Goal: Information Seeking & Learning: Learn about a topic

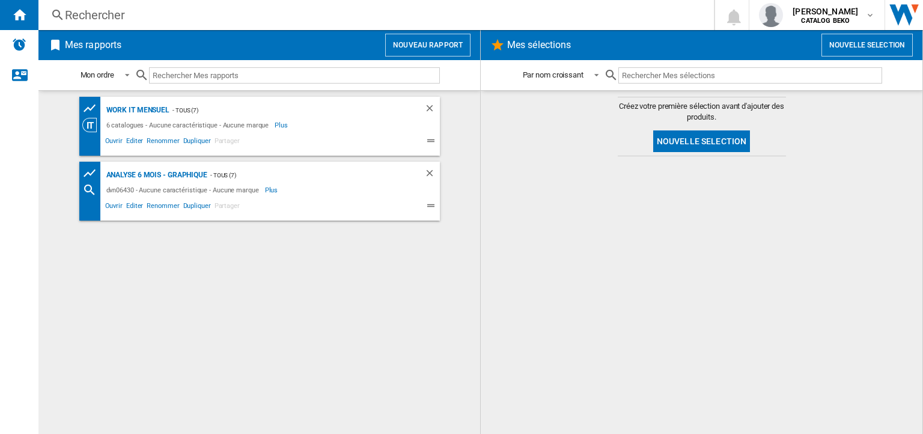
click at [296, 78] on input "text" at bounding box center [294, 75] width 291 height 16
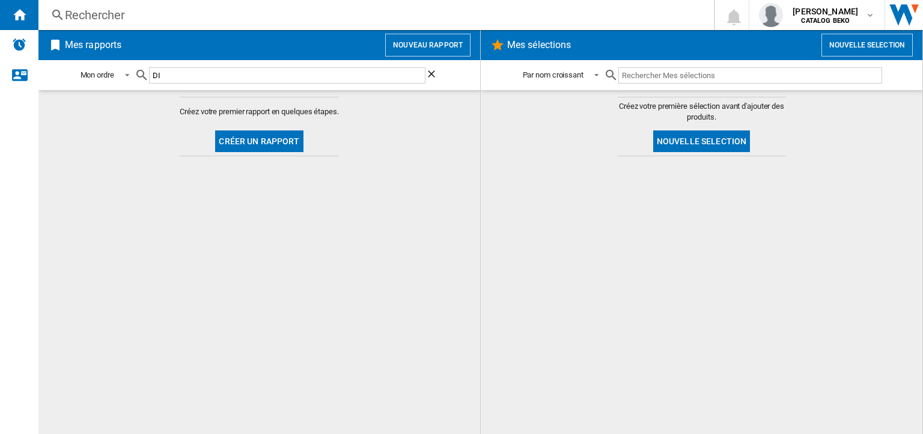
type input "D"
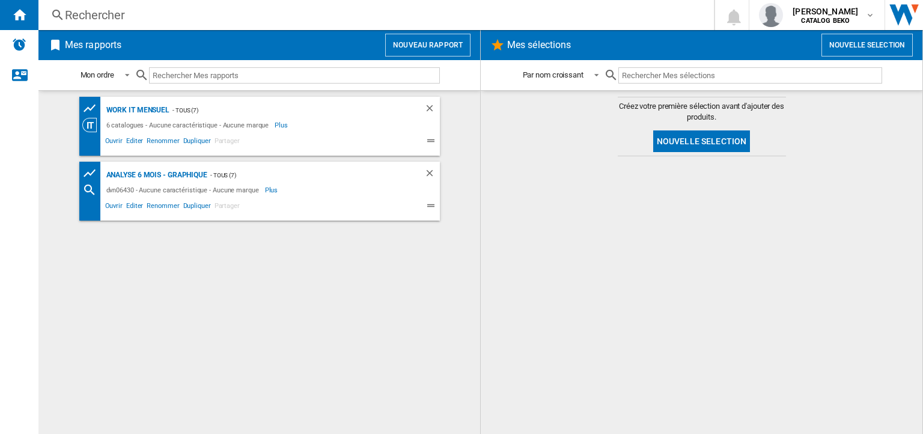
click at [79, 8] on div "Rechercher" at bounding box center [374, 15] width 618 height 17
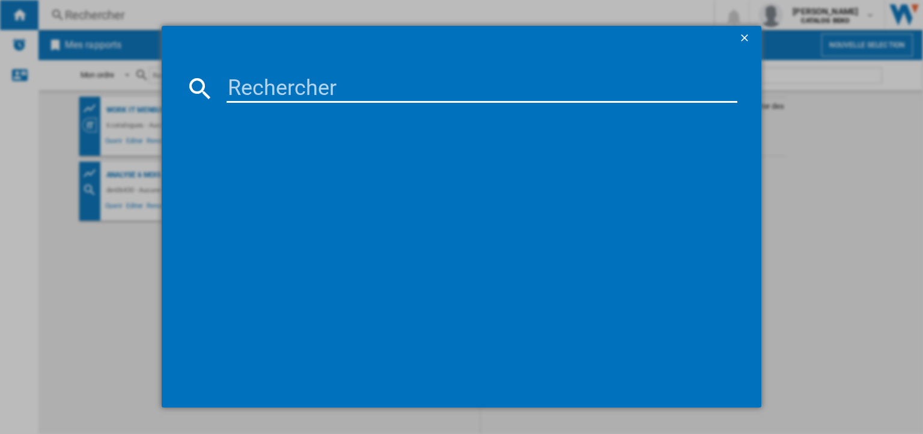
click at [481, 94] on input at bounding box center [482, 88] width 511 height 29
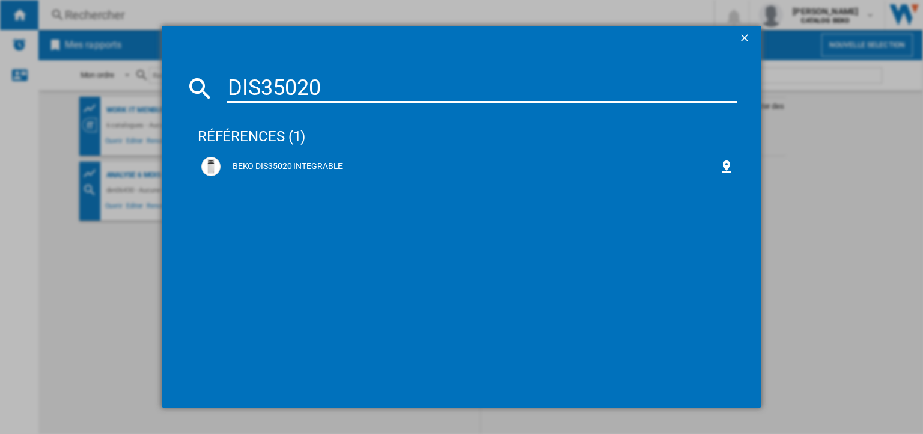
type input "DIS35020"
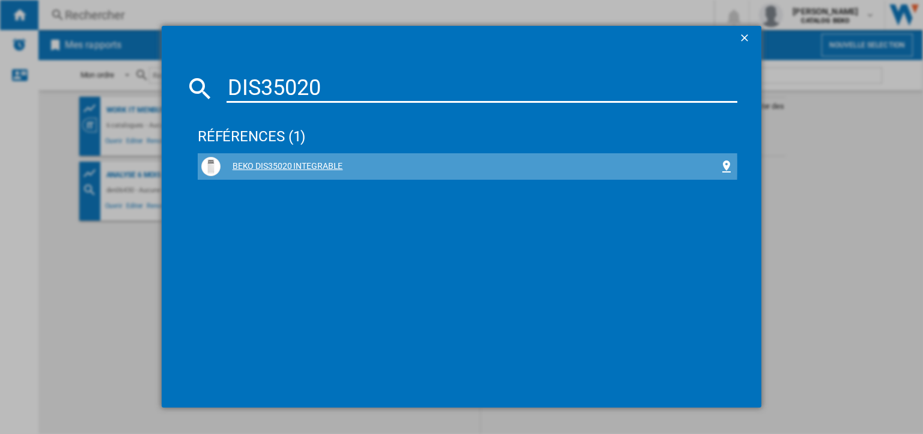
click at [281, 165] on div "BEKO DIS35020 INTEGRABLE" at bounding box center [470, 166] width 499 height 12
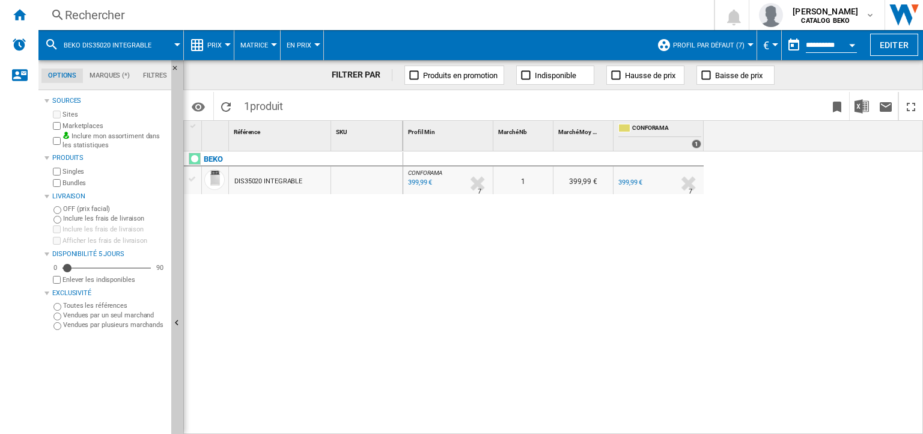
click at [704, 43] on span "Profil par défaut (7)" at bounding box center [709, 45] width 72 height 8
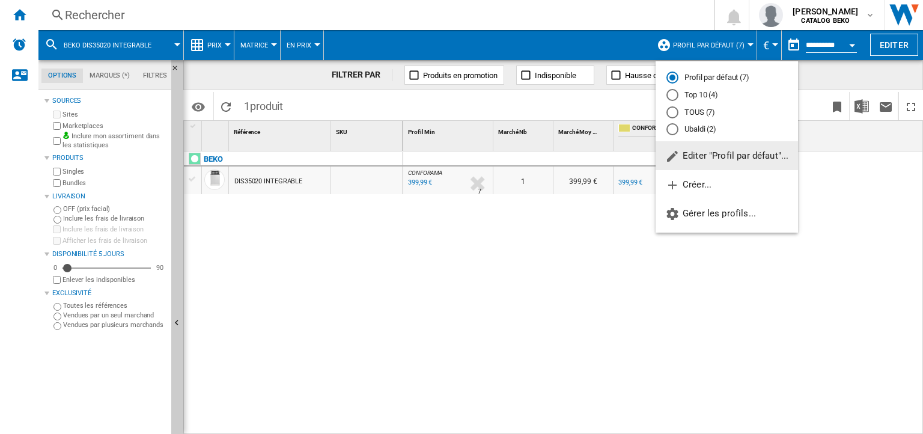
click at [704, 43] on md-backdrop at bounding box center [461, 217] width 923 height 434
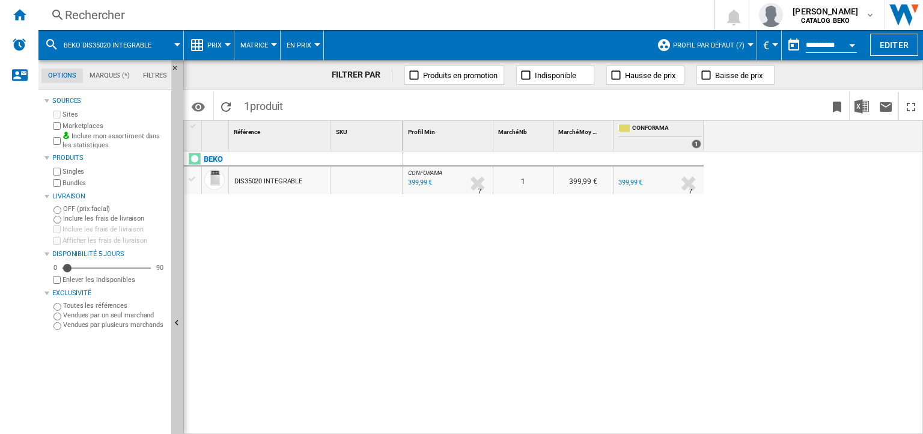
click at [829, 47] on input "**********" at bounding box center [831, 46] width 51 height 11
click at [851, 46] on div "Open calendar" at bounding box center [852, 45] width 6 height 3
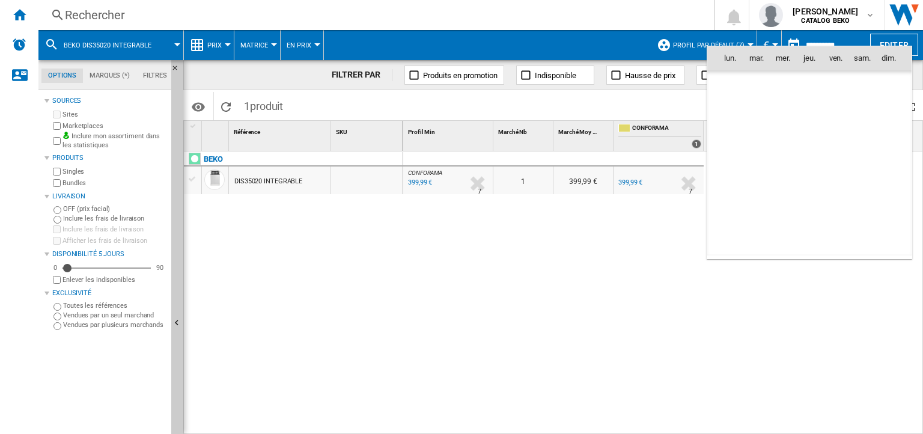
scroll to position [5733, 0]
click at [707, 28] on div at bounding box center [461, 217] width 923 height 434
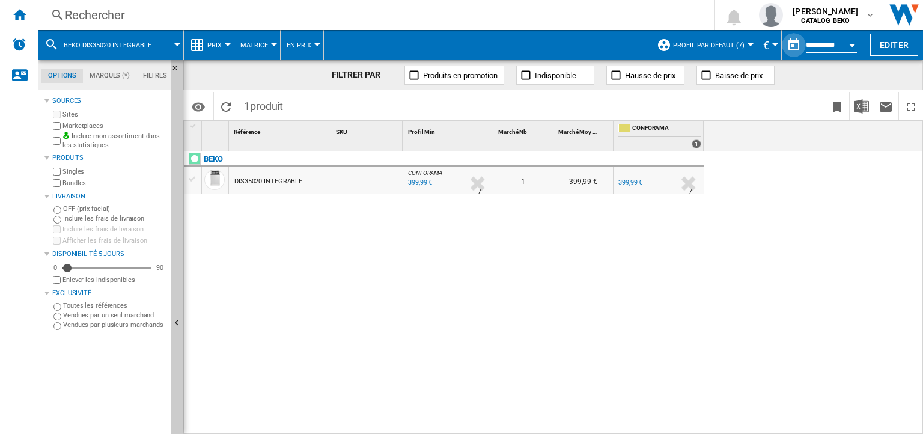
click at [794, 46] on button "button" at bounding box center [794, 45] width 24 height 24
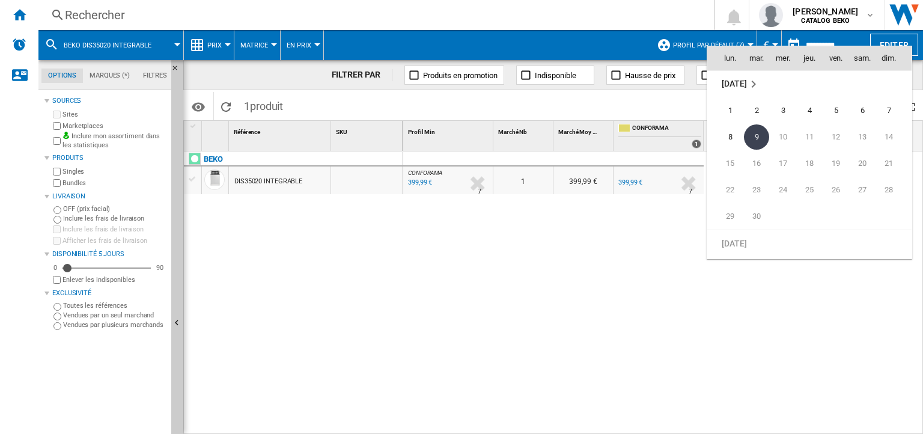
click at [499, 33] on div at bounding box center [461, 217] width 923 height 434
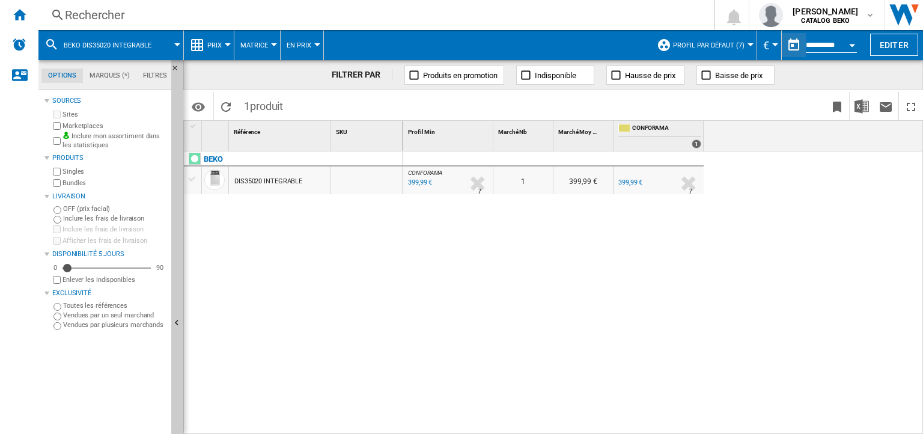
click at [204, 46] on div "Prix" at bounding box center [209, 45] width 38 height 30
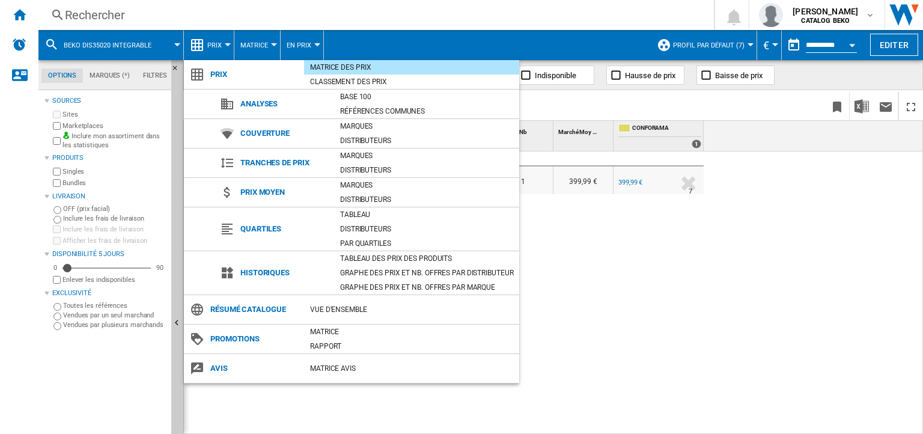
click at [210, 44] on md-backdrop at bounding box center [461, 217] width 923 height 434
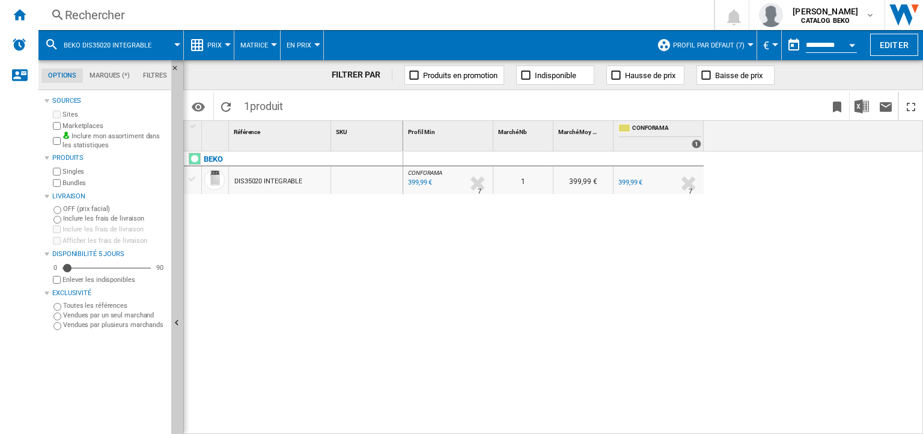
click at [210, 44] on span "Prix" at bounding box center [214, 45] width 14 height 8
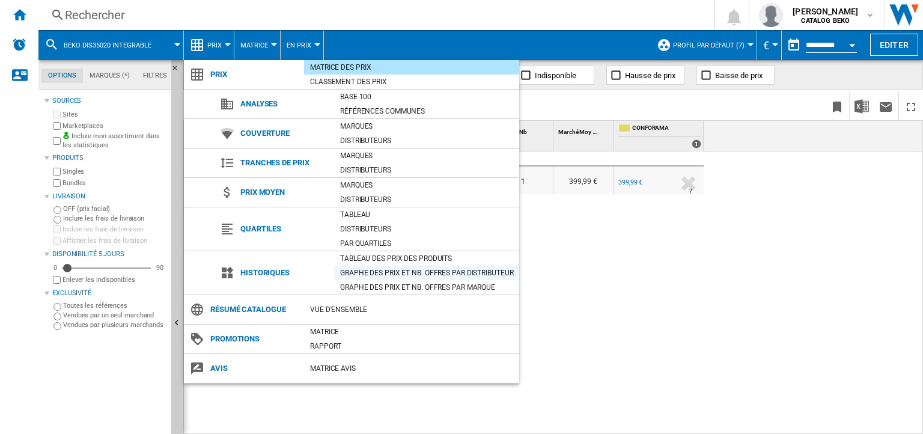
click at [404, 274] on div "Graphe des prix et nb. offres par distributeur" at bounding box center [426, 273] width 185 height 12
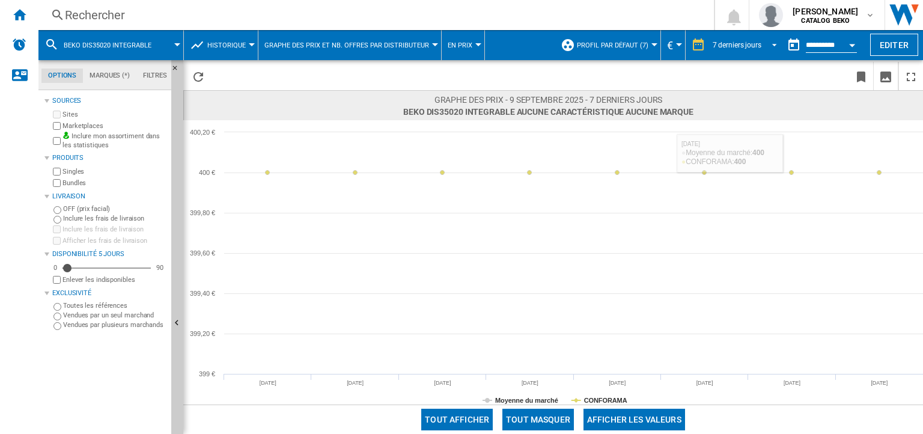
click at [769, 40] on span "REPORTS.WIZARD.STEPS.REPORT.STEPS.REPORT_OPTIONS.PERIOD: 7 derniers jours" at bounding box center [771, 43] width 14 height 11
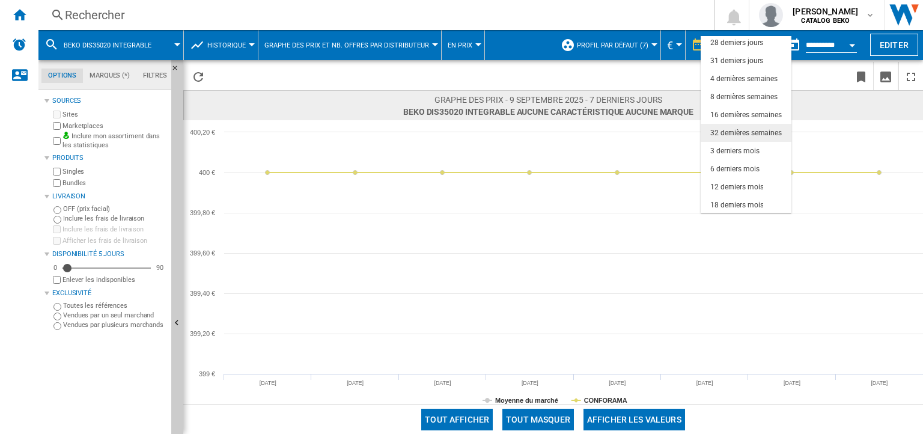
scroll to position [75, 0]
click at [733, 189] on div "12 derniers mois" at bounding box center [736, 186] width 53 height 10
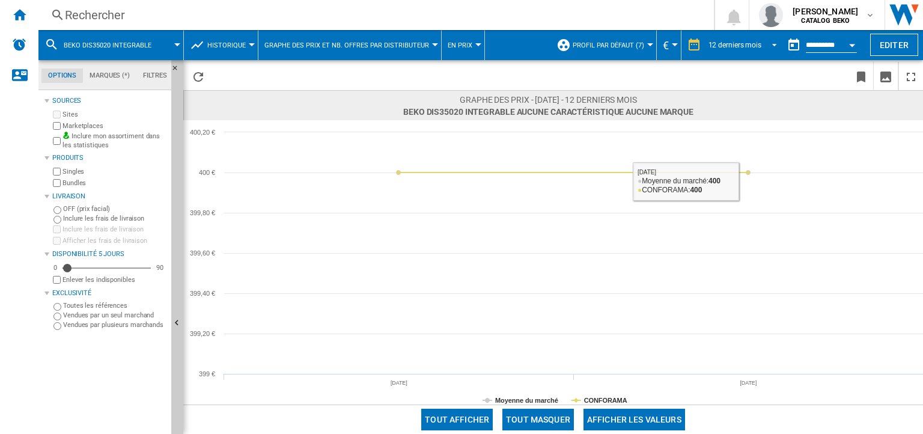
click at [742, 53] on md-select-value "12 derniers mois" at bounding box center [744, 45] width 75 height 18
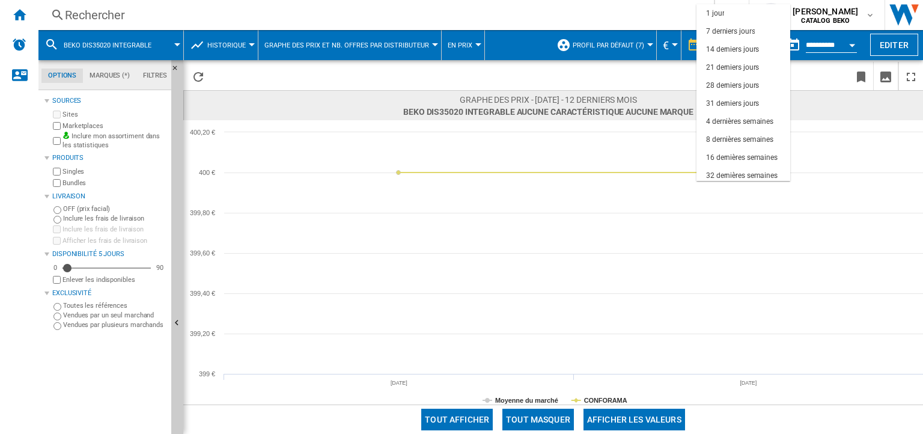
scroll to position [75, 0]
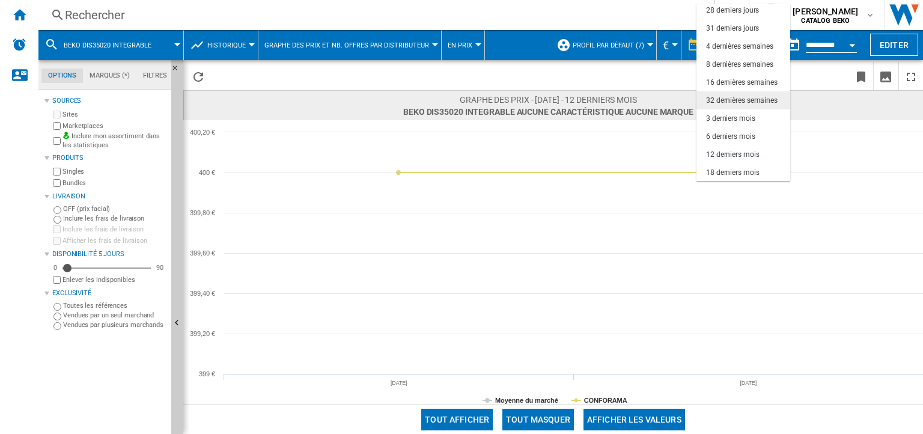
click at [727, 99] on div "32 dernières semaines" at bounding box center [742, 101] width 72 height 10
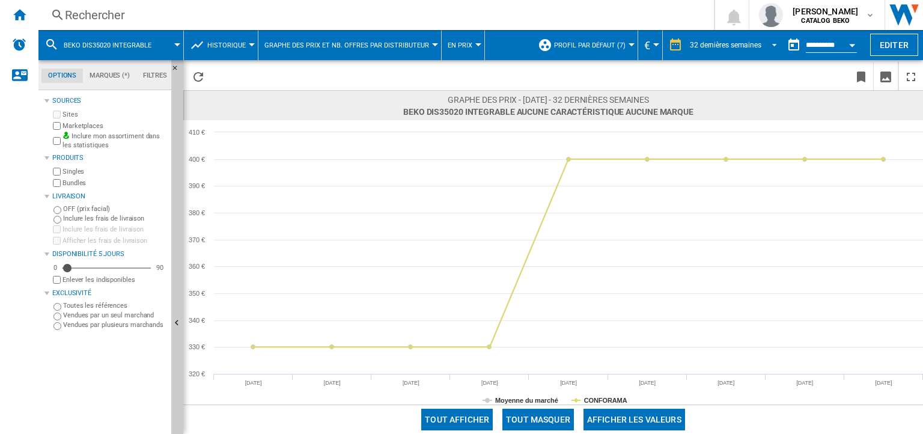
click at [743, 50] on md-select-value "32 dernières semaines" at bounding box center [735, 45] width 93 height 18
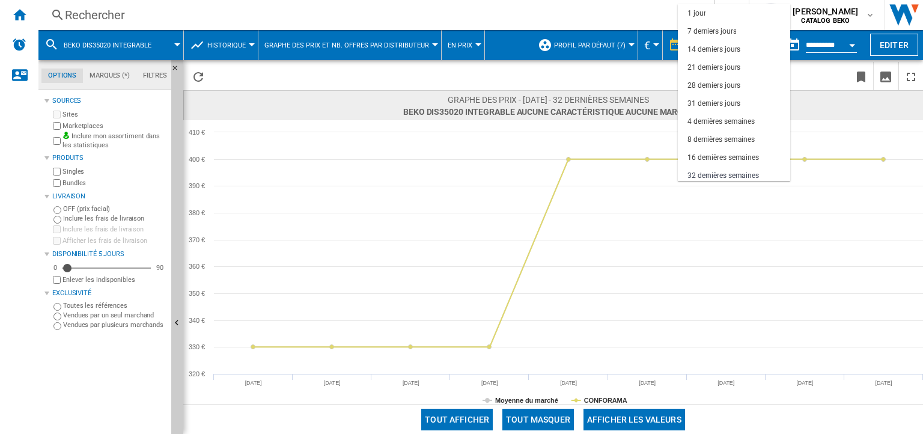
scroll to position [75, 0]
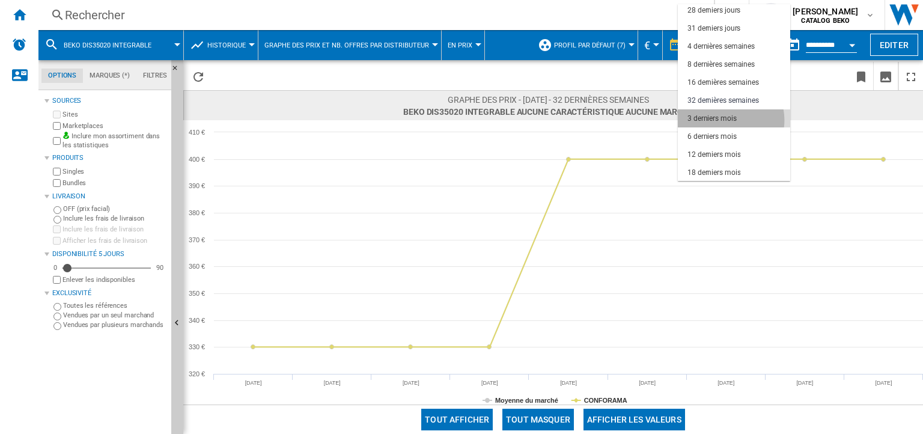
click at [726, 120] on div "3 derniers mois" at bounding box center [712, 119] width 49 height 10
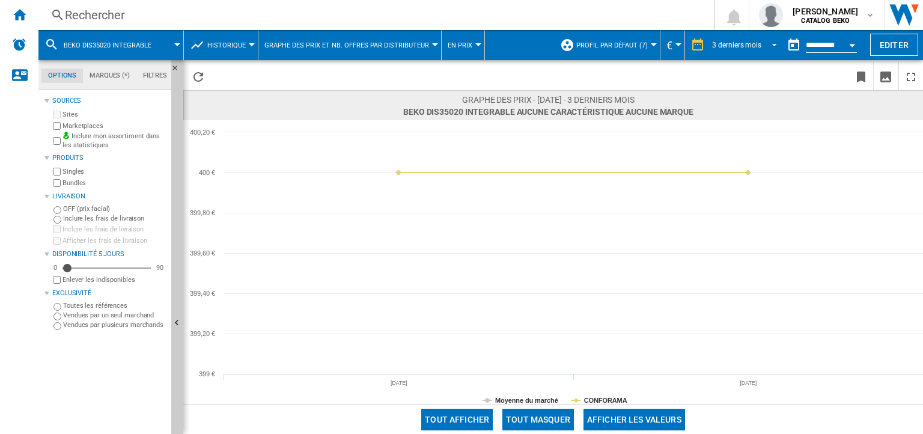
click at [725, 41] on div "3 derniers mois" at bounding box center [736, 45] width 49 height 8
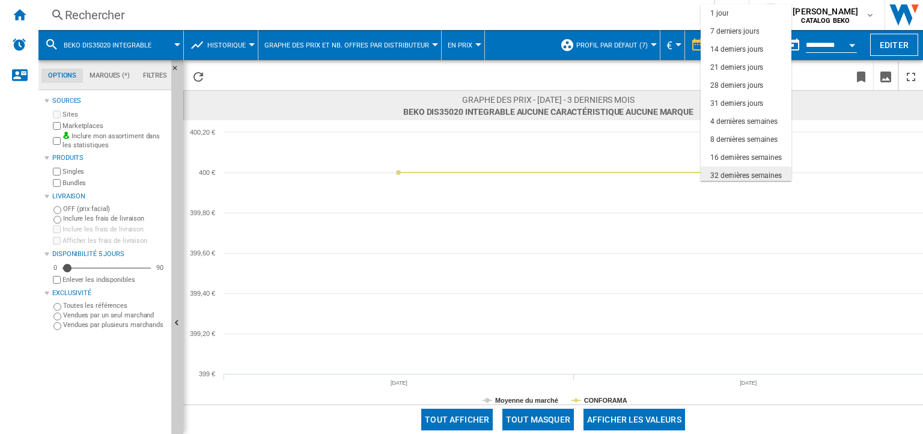
scroll to position [75, 0]
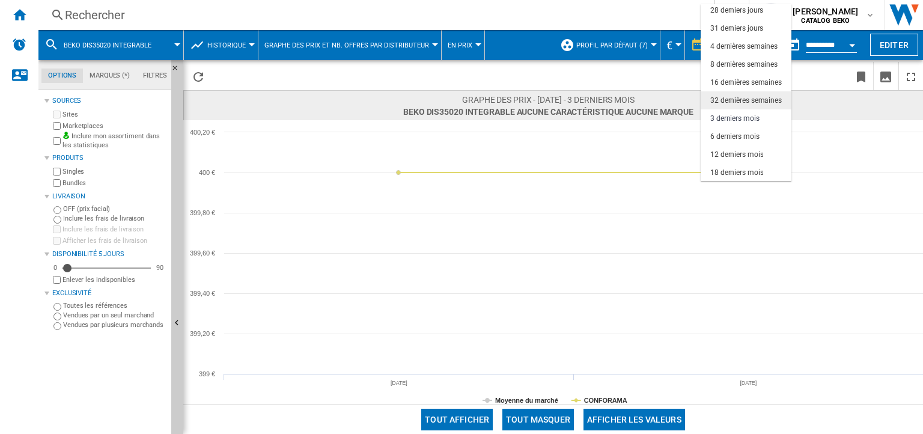
click at [736, 105] on md-option "32 dernières semaines" at bounding box center [746, 100] width 91 height 18
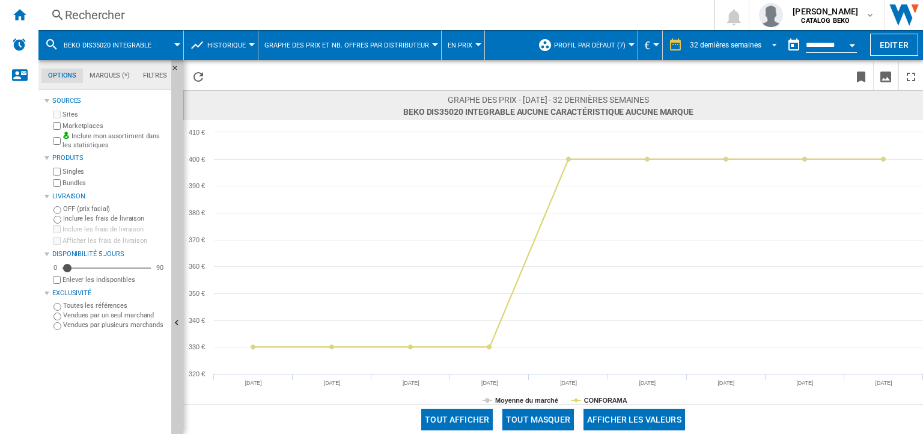
click at [732, 44] on div "32 dernières semaines" at bounding box center [726, 45] width 72 height 8
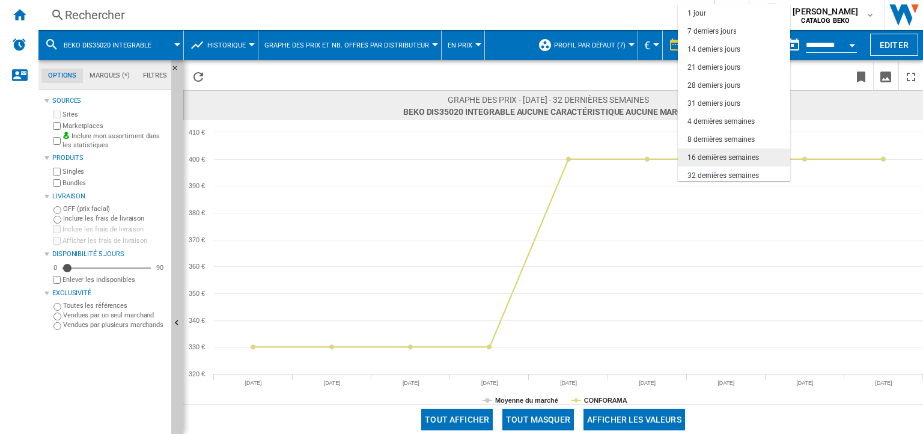
scroll to position [75, 0]
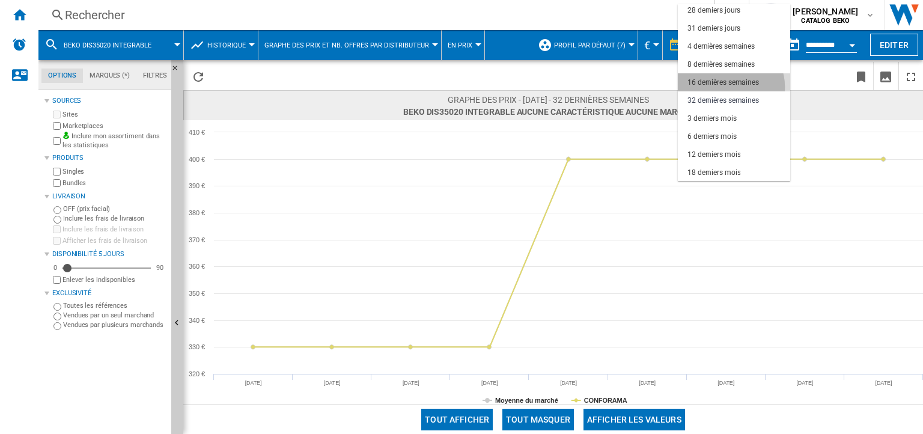
click at [728, 87] on div "16 dernières semaines" at bounding box center [724, 83] width 72 height 10
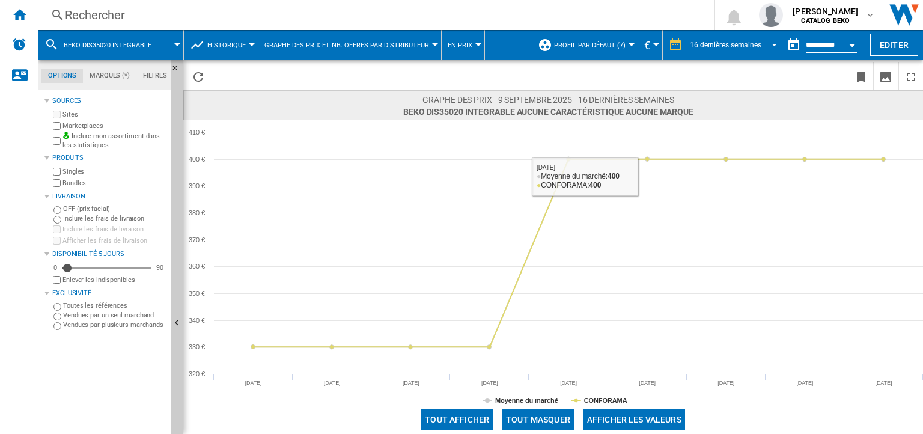
click at [749, 50] on md-select-value "16 dernières semaines" at bounding box center [735, 45] width 93 height 18
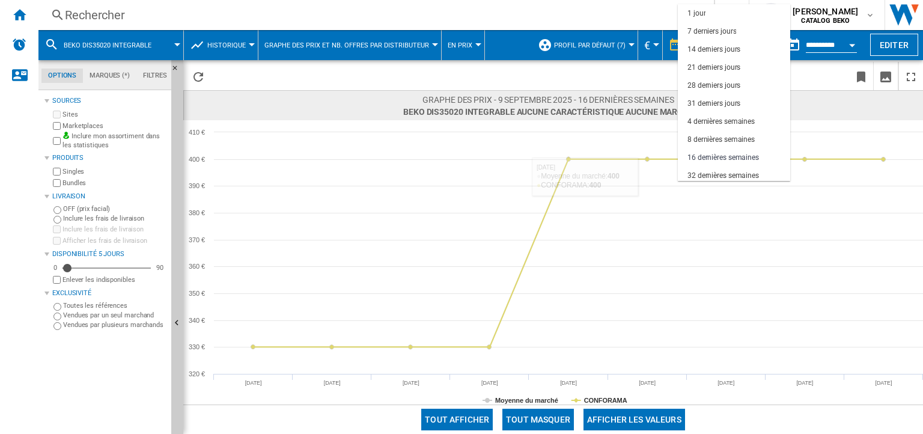
scroll to position [75, 0]
